Goal: Task Accomplishment & Management: Manage account settings

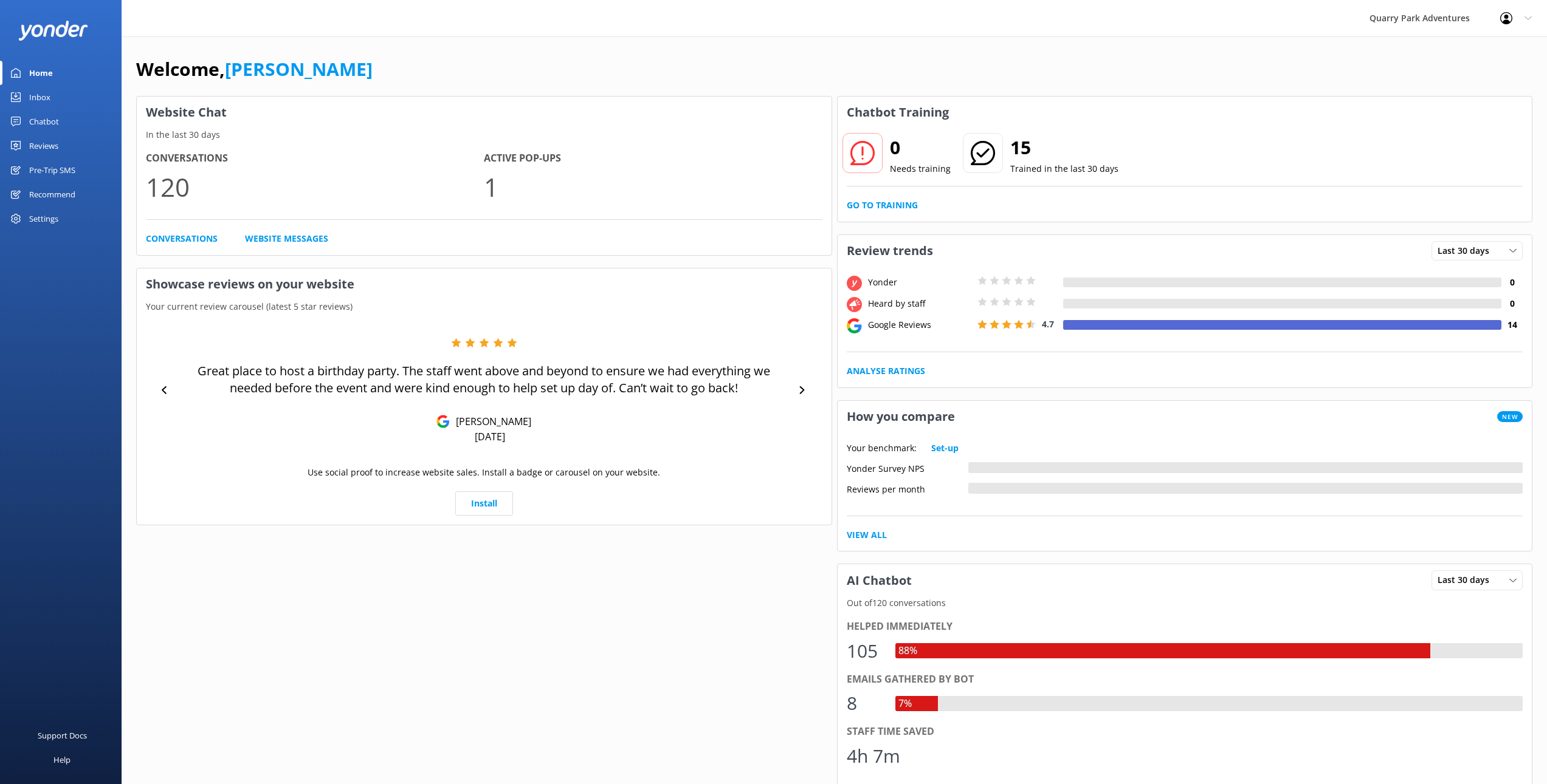
click at [36, 224] on div "Settings" at bounding box center [43, 219] width 29 height 25
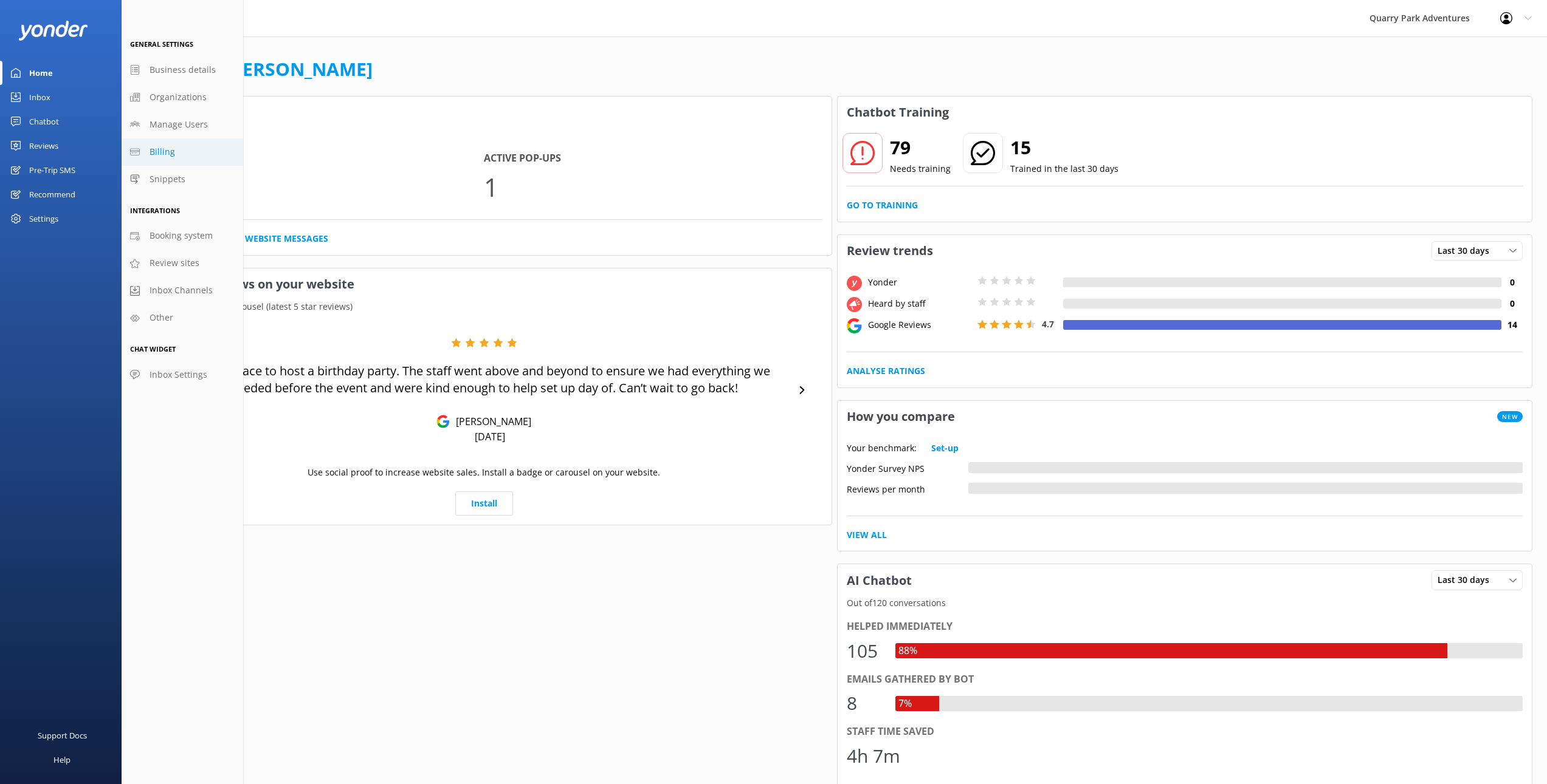
click at [167, 158] on span "Billing" at bounding box center [163, 152] width 26 height 14
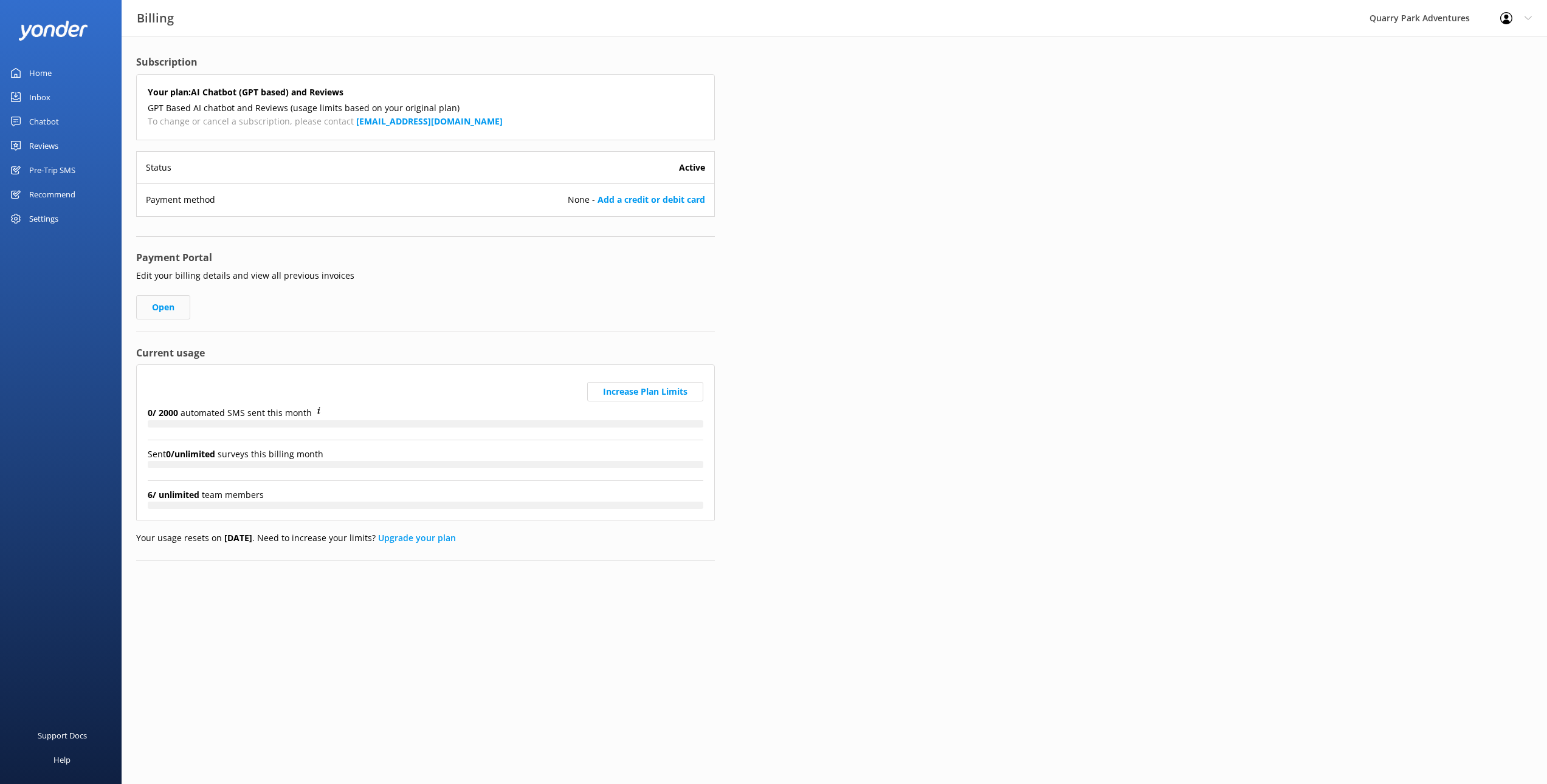
click at [169, 307] on link "Open" at bounding box center [163, 308] width 54 height 25
click at [57, 28] on img at bounding box center [53, 30] width 70 height 20
click at [47, 30] on img at bounding box center [53, 30] width 70 height 20
click at [48, 28] on img at bounding box center [53, 30] width 70 height 20
click at [27, 72] on link "Home" at bounding box center [61, 73] width 121 height 25
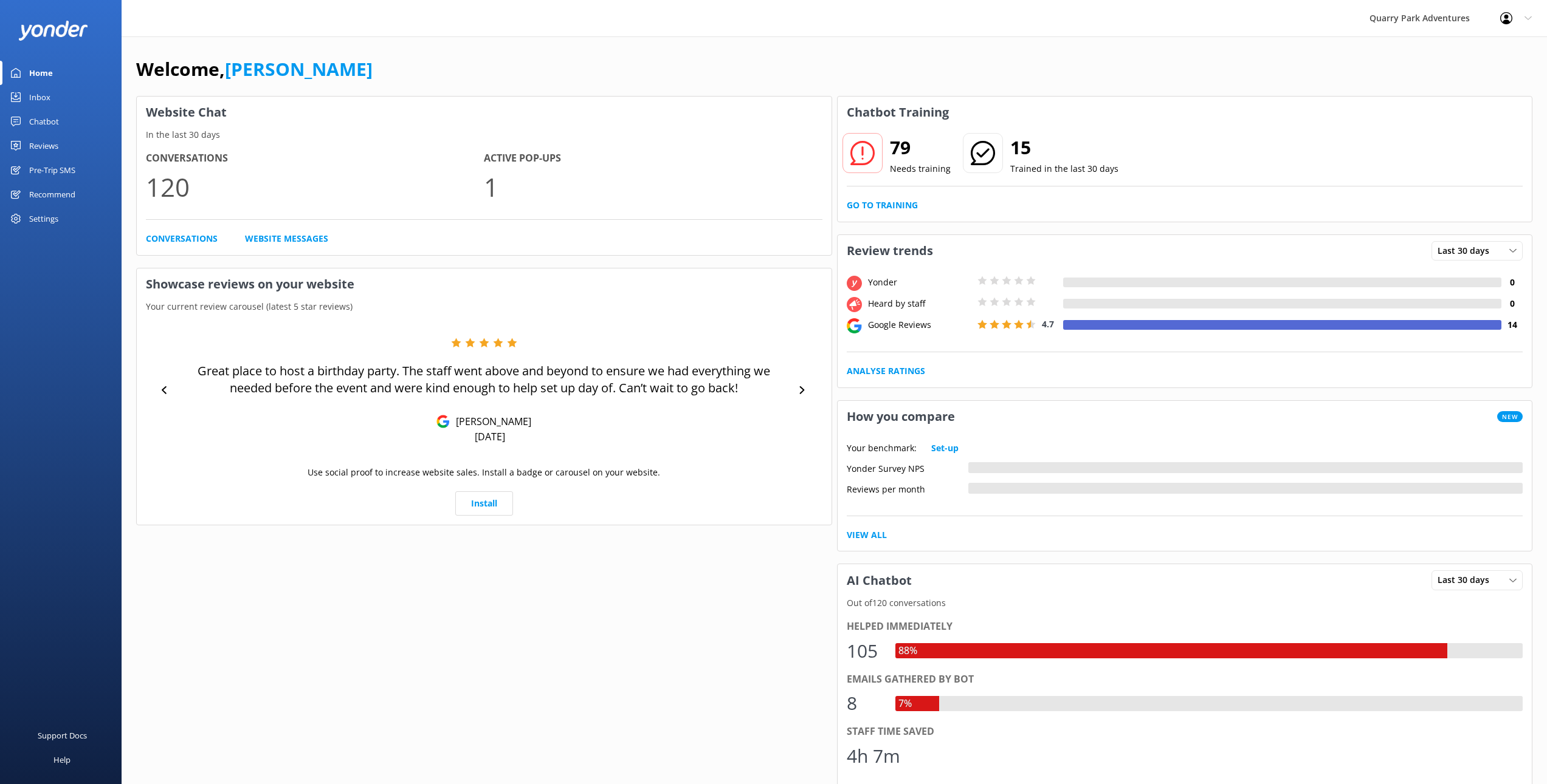
click at [42, 95] on div "Inbox" at bounding box center [39, 97] width 21 height 25
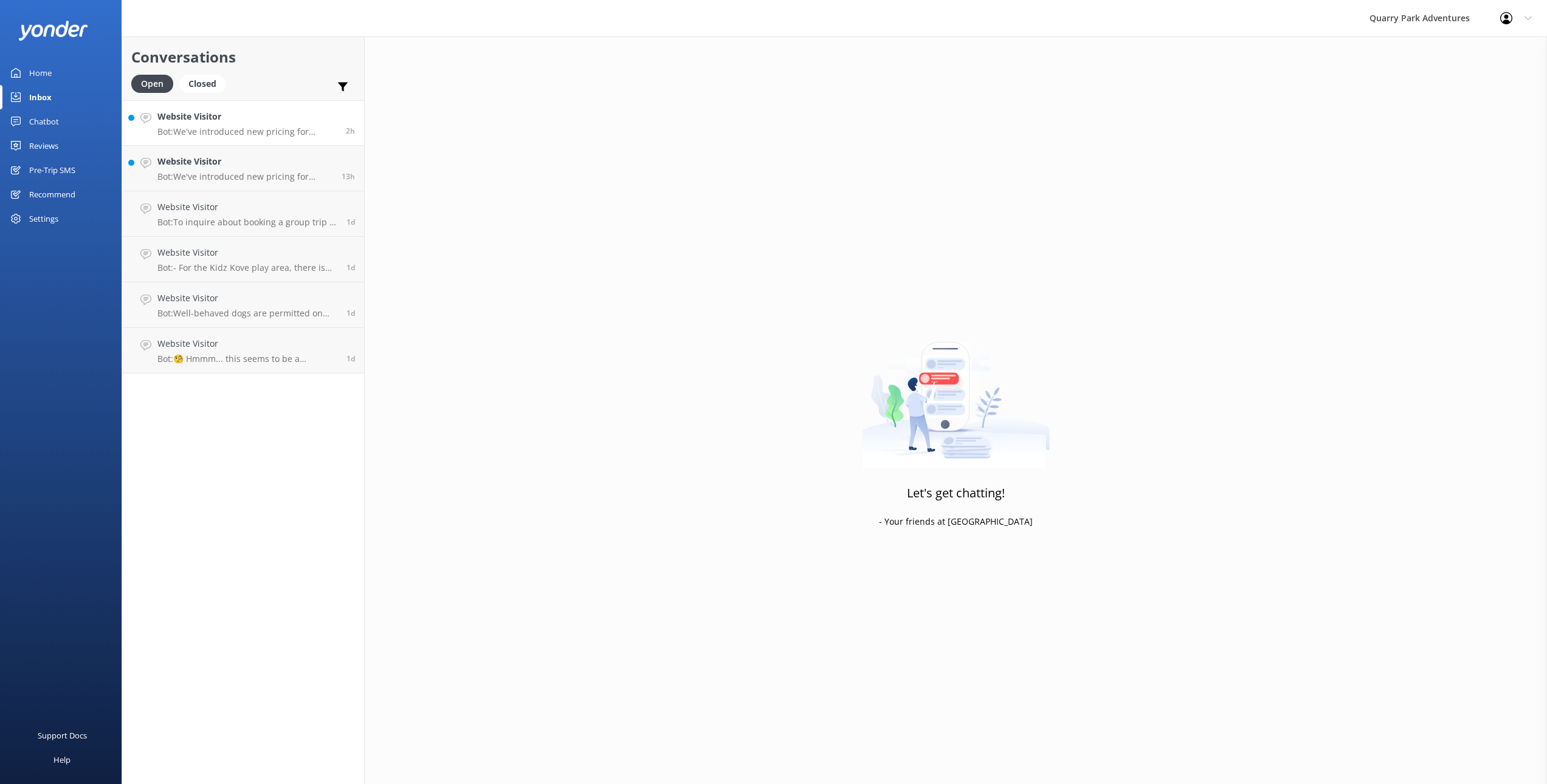
click at [197, 121] on h4 "Website Visitor" at bounding box center [247, 116] width 179 height 14
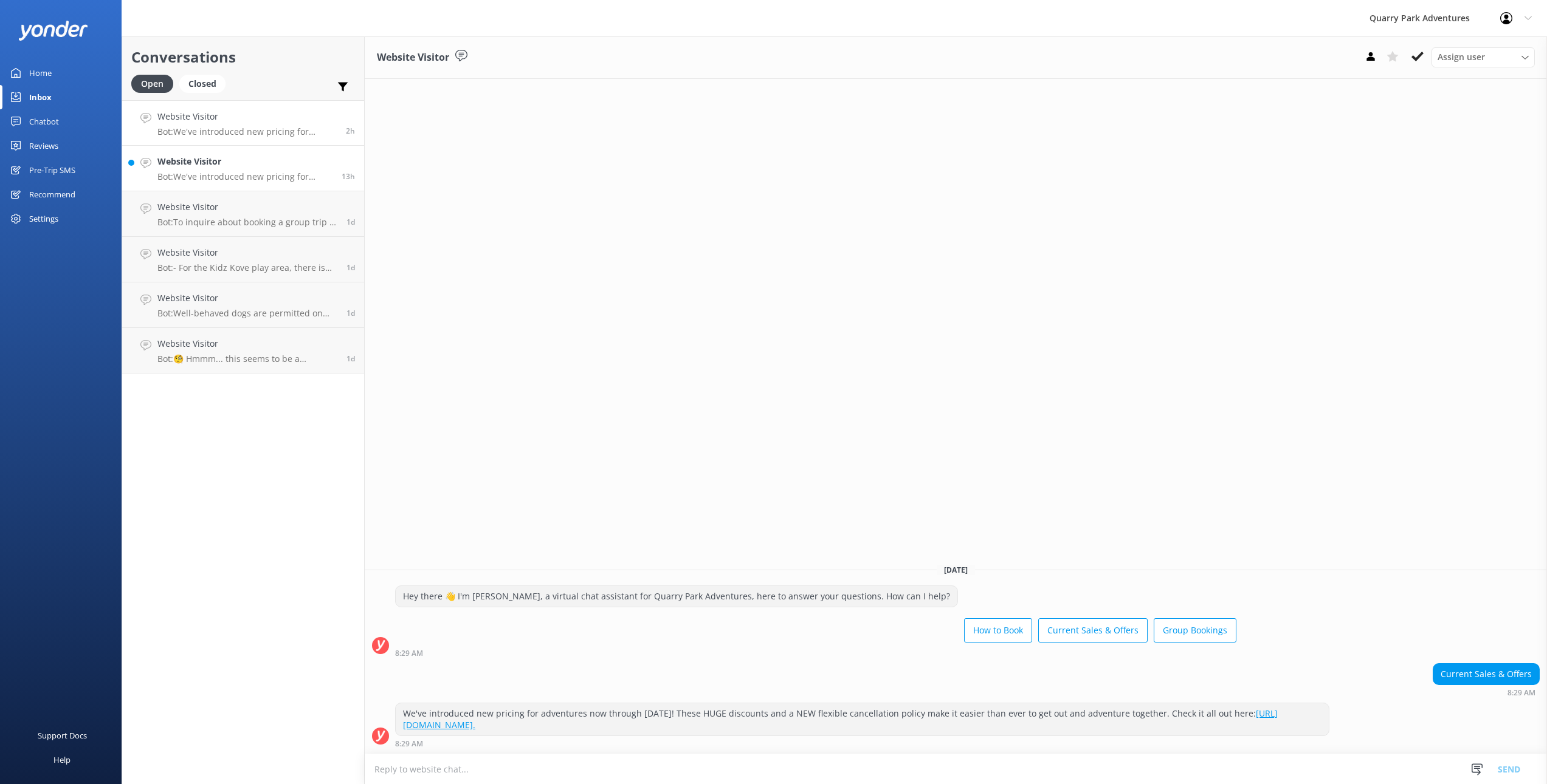
click at [209, 175] on p "Bot: We've introduced new pricing for adventures now through [DATE]! These HUGE…" at bounding box center [245, 176] width 175 height 11
click at [45, 216] on div "Settings" at bounding box center [43, 219] width 29 height 25
click at [161, 152] on span "Billing" at bounding box center [163, 152] width 26 height 14
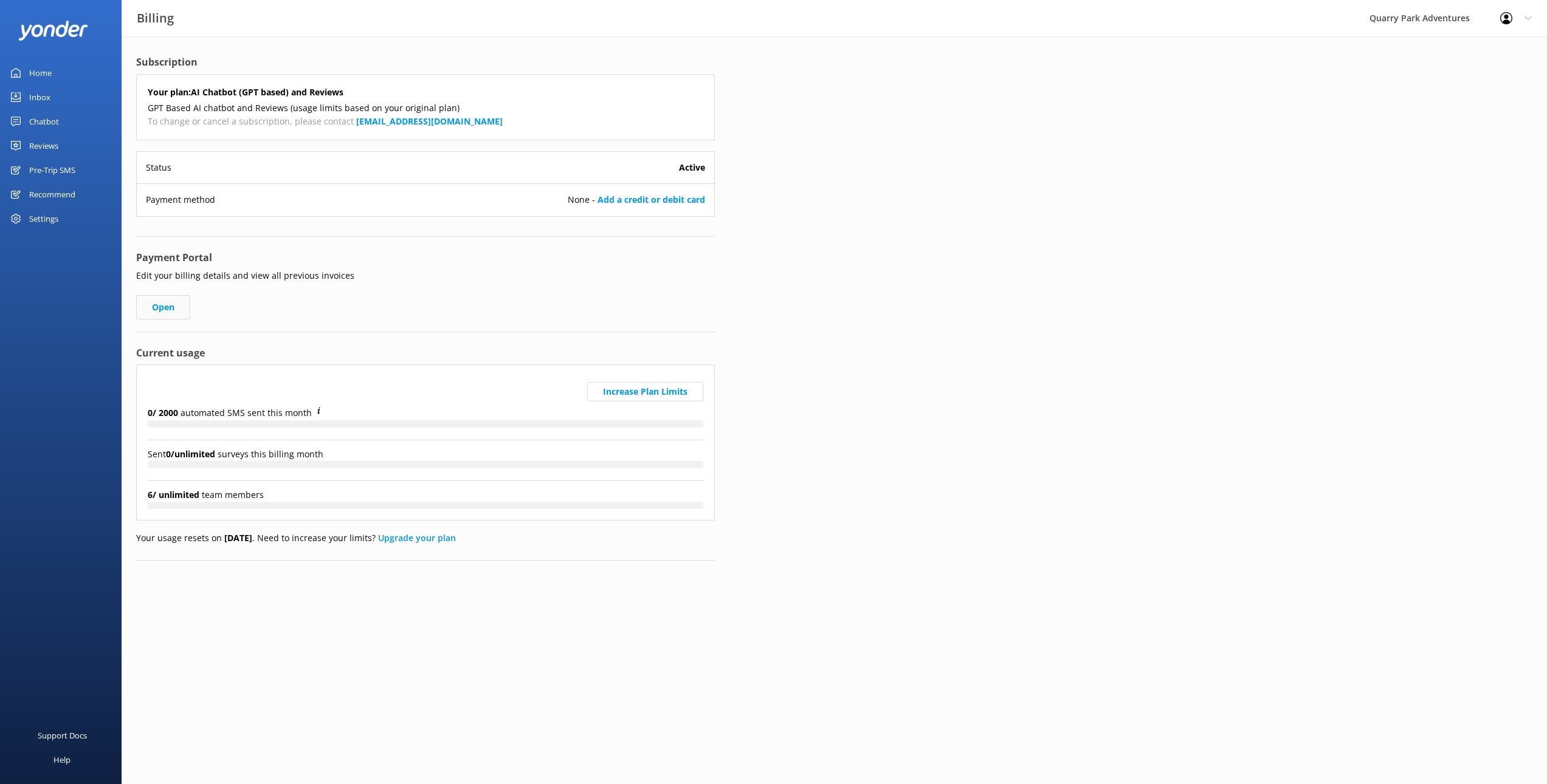
click at [164, 306] on link "Open" at bounding box center [163, 308] width 54 height 25
